Goal: Go to known website: Access a specific website the user already knows

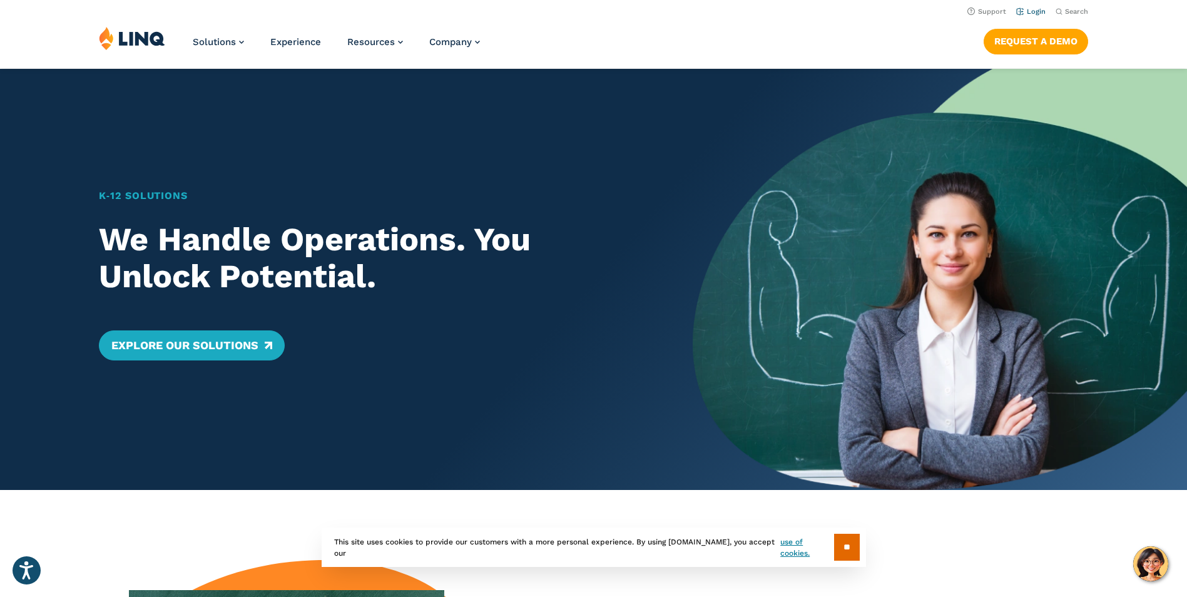
click at [1037, 13] on link "Login" at bounding box center [1030, 12] width 29 height 8
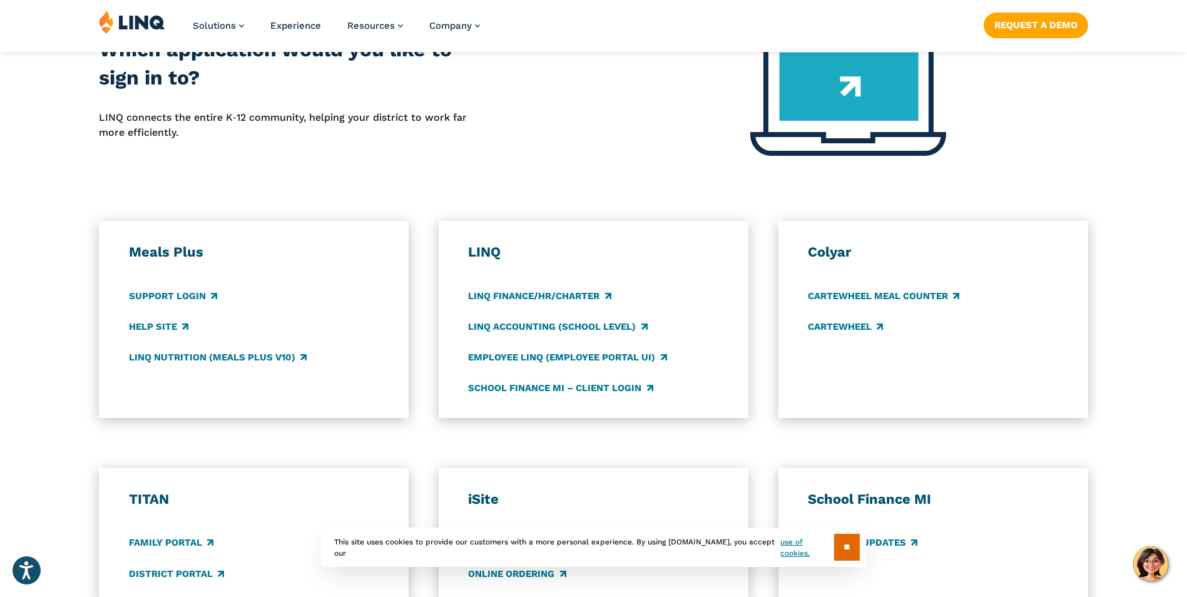
scroll to position [563, 0]
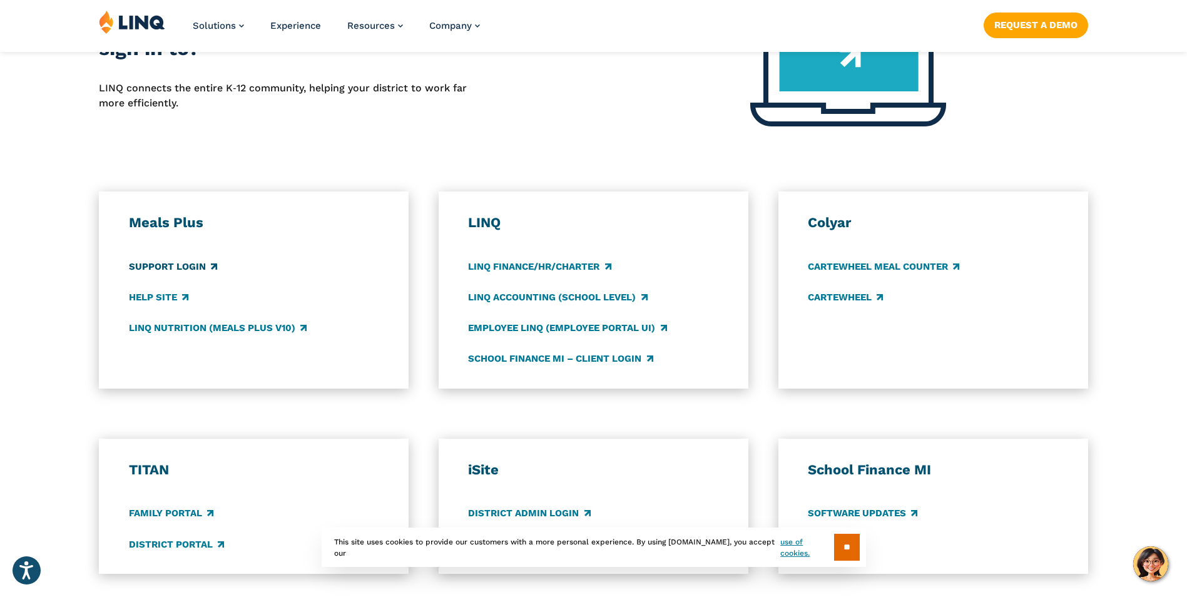
click at [158, 262] on link "Support Login" at bounding box center [173, 267] width 88 height 14
